Goal: Task Accomplishment & Management: Use online tool/utility

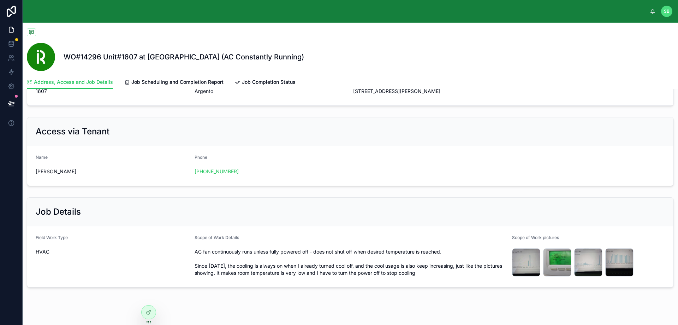
scroll to position [110, 0]
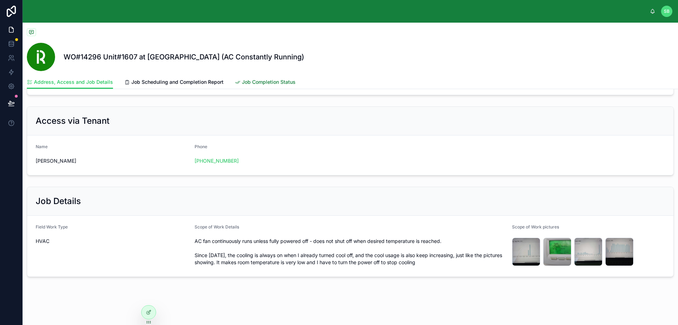
click at [262, 79] on span "Job Completion Status" at bounding box center [269, 81] width 54 height 7
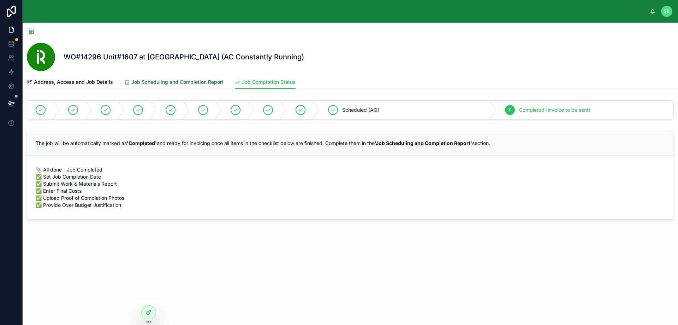
click at [194, 83] on span "Job Scheduling and Completion Report" at bounding box center [177, 81] width 92 height 7
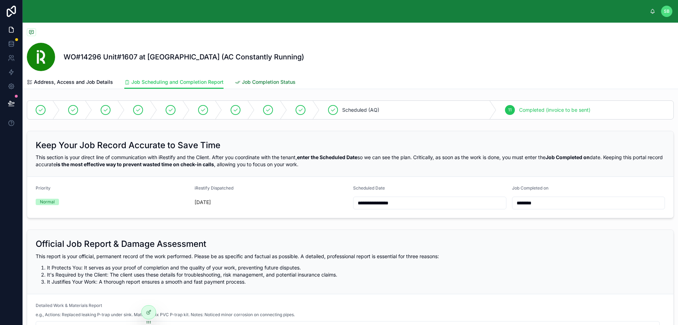
click at [285, 83] on span "Job Completion Status" at bounding box center [269, 81] width 54 height 7
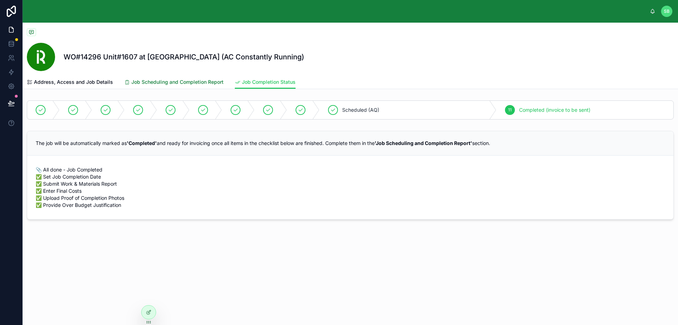
click at [181, 81] on span "Job Scheduling and Completion Report" at bounding box center [177, 81] width 92 height 7
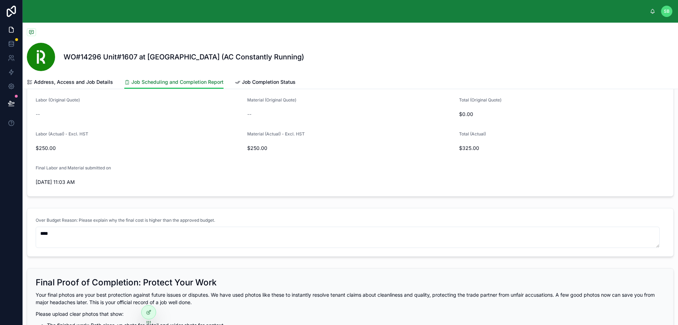
scroll to position [424, 0]
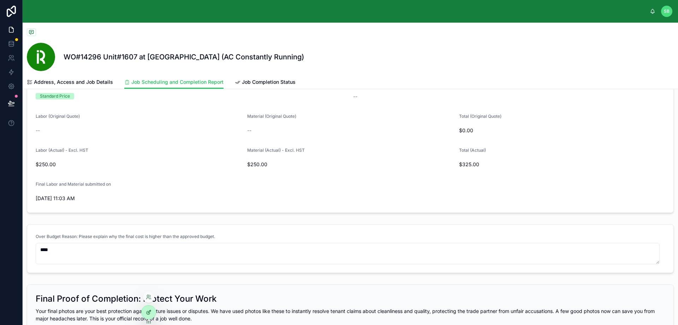
click at [148, 310] on icon at bounding box center [149, 312] width 6 height 6
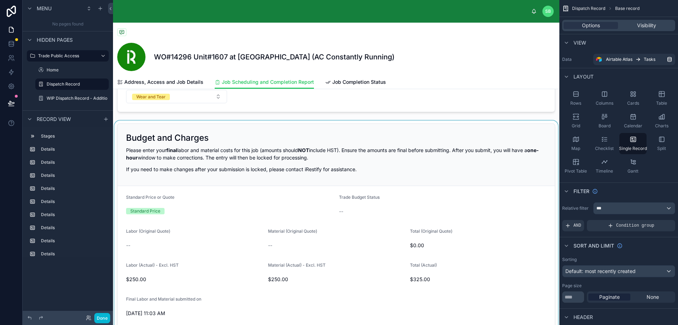
click at [360, 272] on div at bounding box center [336, 225] width 446 height 210
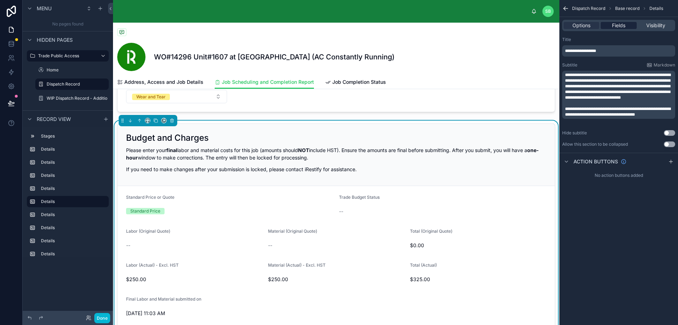
click at [615, 26] on span "Fields" at bounding box center [618, 25] width 13 height 7
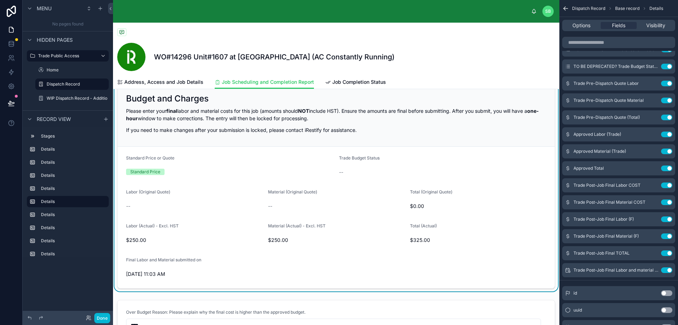
scroll to position [459, 0]
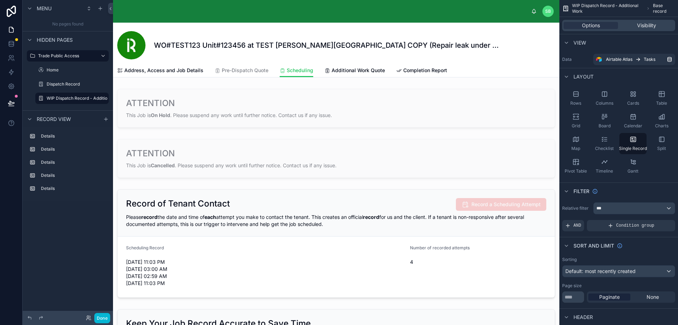
scroll to position [106, 0]
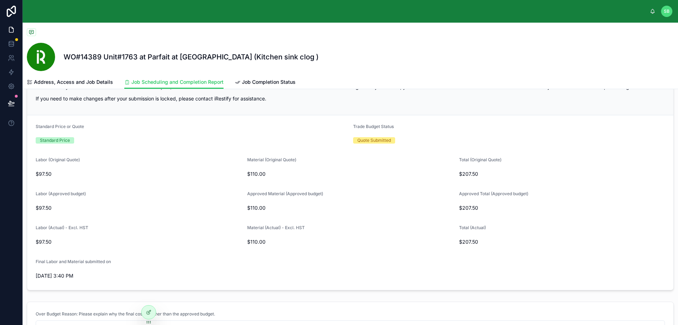
scroll to position [388, 0]
